Goal: Information Seeking & Learning: Learn about a topic

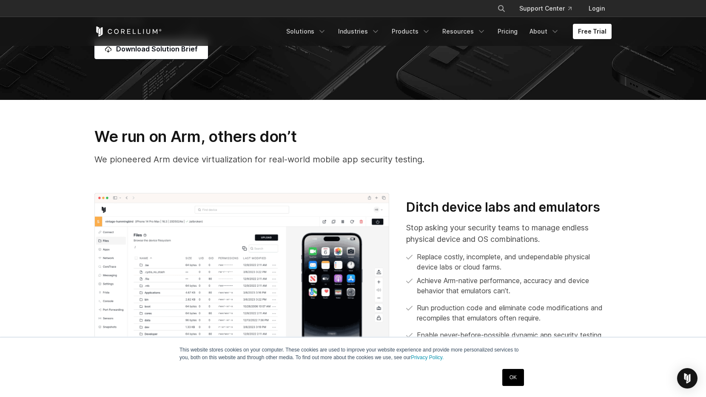
scroll to position [149, 0]
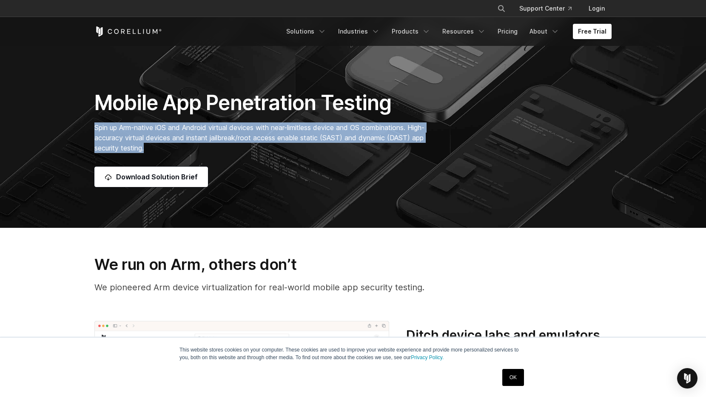
drag, startPoint x: 92, startPoint y: 127, endPoint x: 213, endPoint y: 147, distance: 122.0
click at [213, 147] on div "Mobile App Penetration Testing Spin up Arm-native iOS and Android virtual devic…" at bounding box center [264, 138] width 356 height 97
copy span "Spin up Arm-native iOS and Android virtual devices with near-limitless device a…"
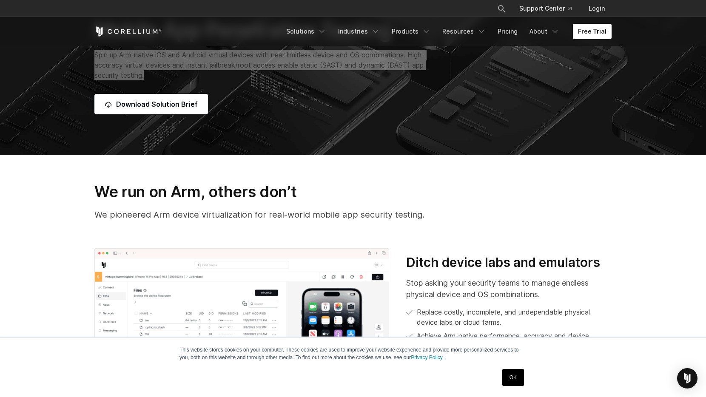
scroll to position [222, 0]
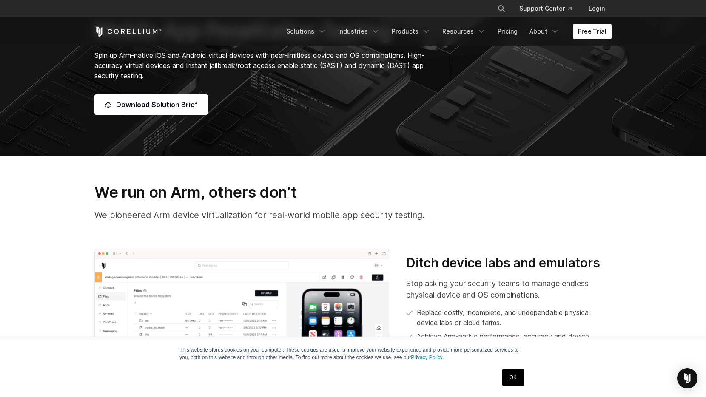
click at [521, 220] on p "We pioneered Arm device virtualization for real-world mobile app security testi…" at bounding box center [352, 215] width 517 height 13
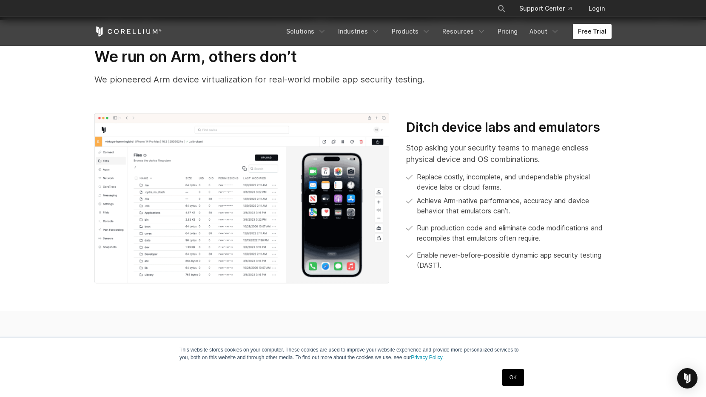
scroll to position [358, 0]
